Goal: Task Accomplishment & Management: Use online tool/utility

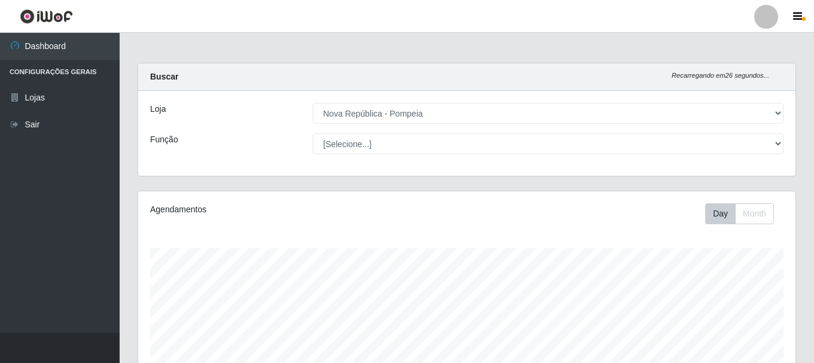
select select "64"
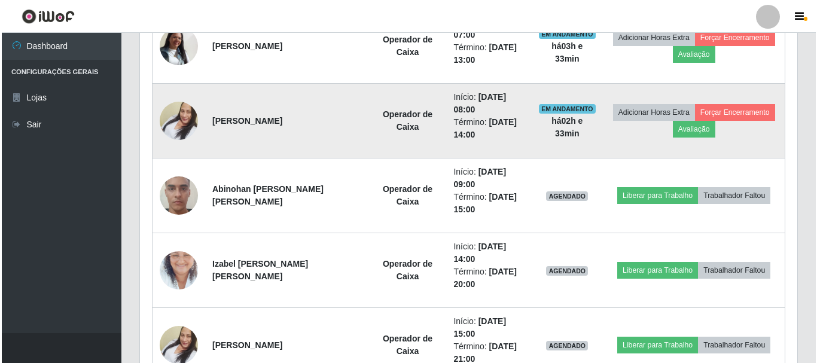
scroll to position [517, 0]
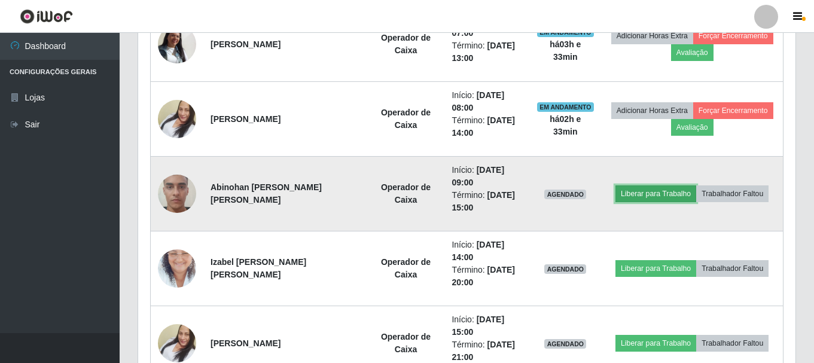
click at [638, 188] on button "Liberar para Trabalho" at bounding box center [655, 193] width 81 height 17
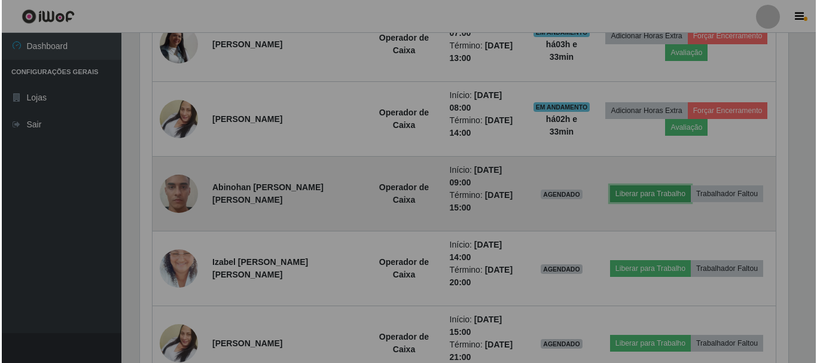
scroll to position [248, 657]
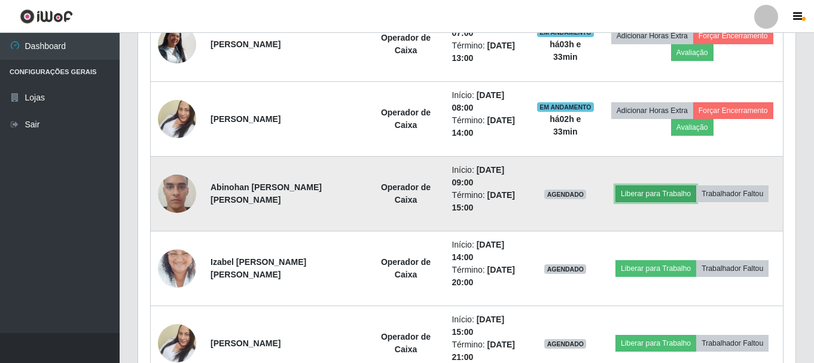
click at [630, 191] on button "Liberar para Trabalho" at bounding box center [655, 193] width 81 height 17
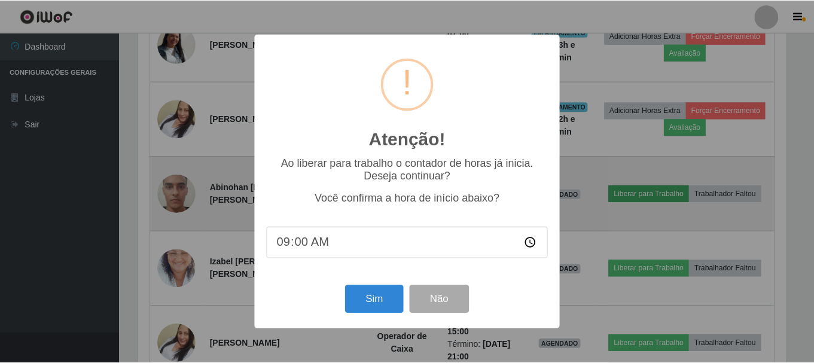
scroll to position [248, 651]
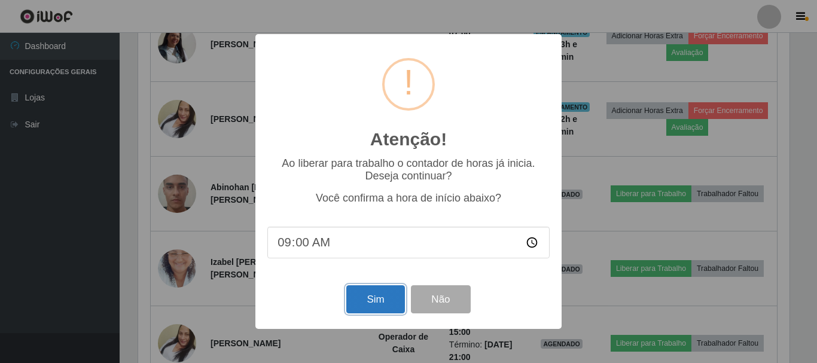
click at [370, 301] on button "Sim" at bounding box center [375, 299] width 58 height 28
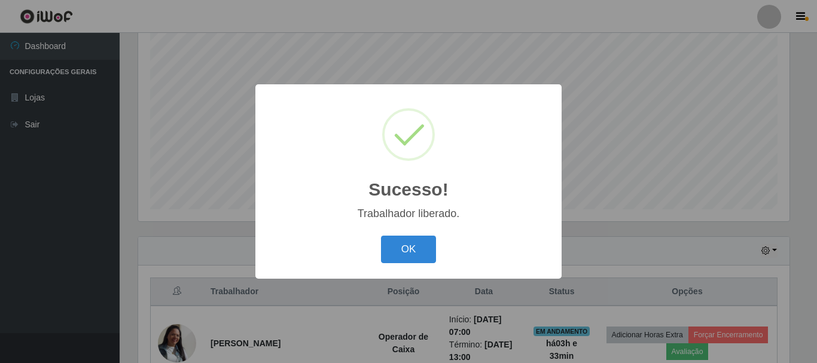
click at [422, 235] on div "OK Cancel" at bounding box center [408, 249] width 282 height 34
click at [421, 242] on button "OK" at bounding box center [409, 250] width 56 height 28
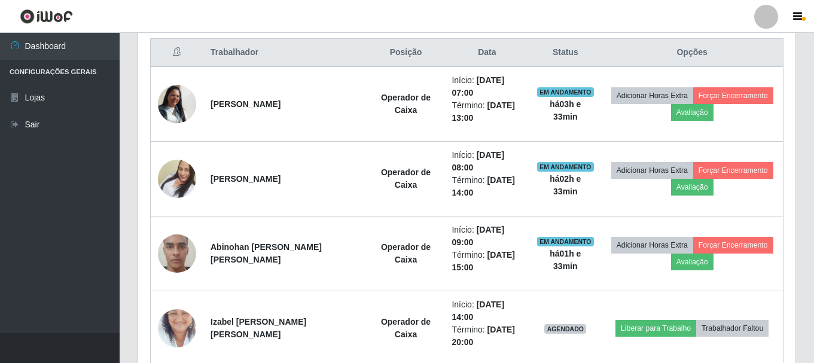
scroll to position [592, 0]
